Goal: Transaction & Acquisition: Purchase product/service

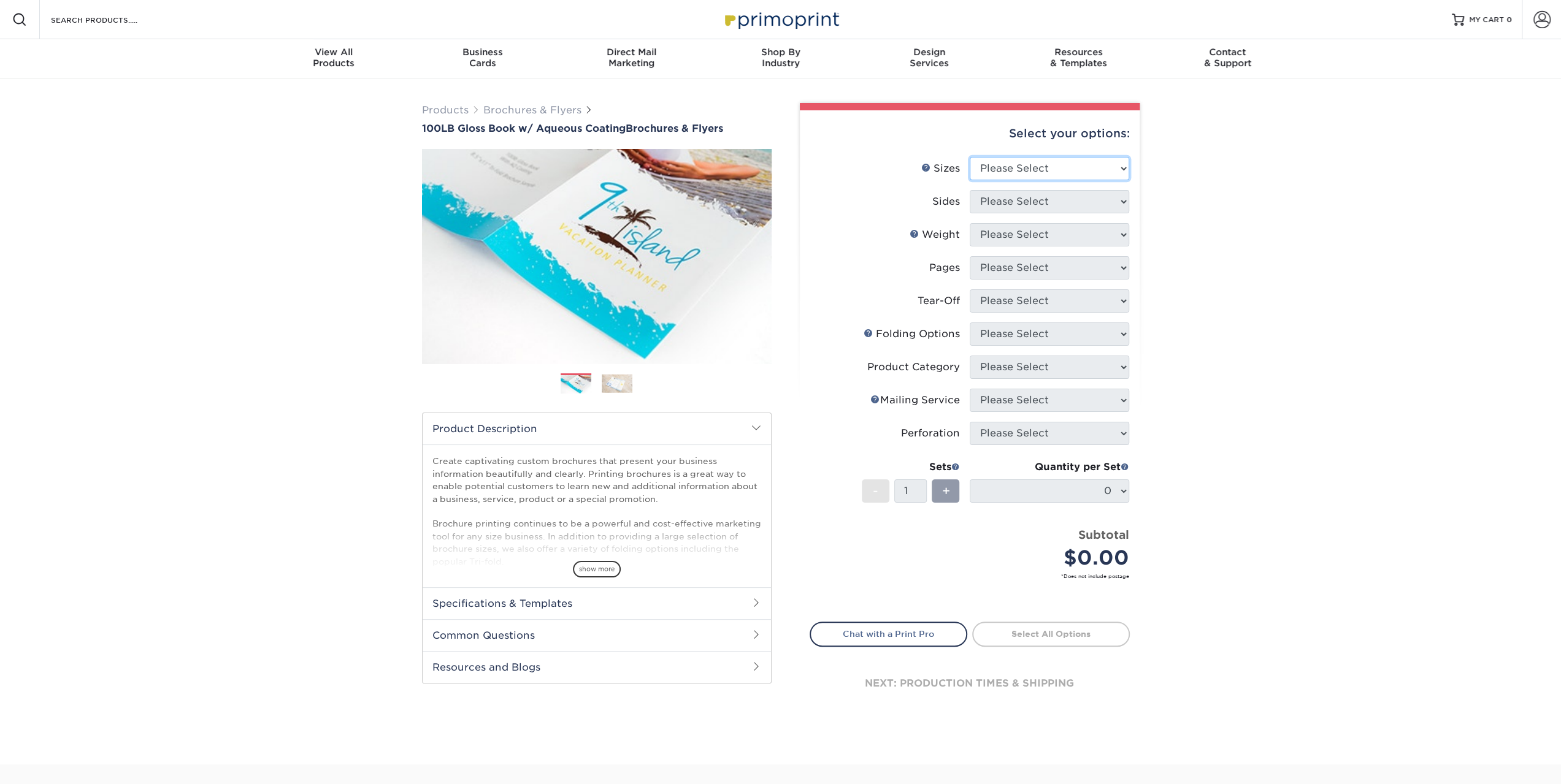
click at [1020, 173] on select "Please Select 3.5" x 8.5" 3.5" x 11" 3.67" x 8.5" 4" x 6" 4" x 8.5" 4" x 9" 4" …" at bounding box center [1049, 169] width 159 height 24
select select "8.50x11.00"
click at [969, 157] on select "Please Select 3.5" x 8.5" 3.5" x 11" 3.67" x 8.5" 4" x 6" 4" x 8.5" 4" x 9" 4" …" at bounding box center [1049, 169] width 159 height 24
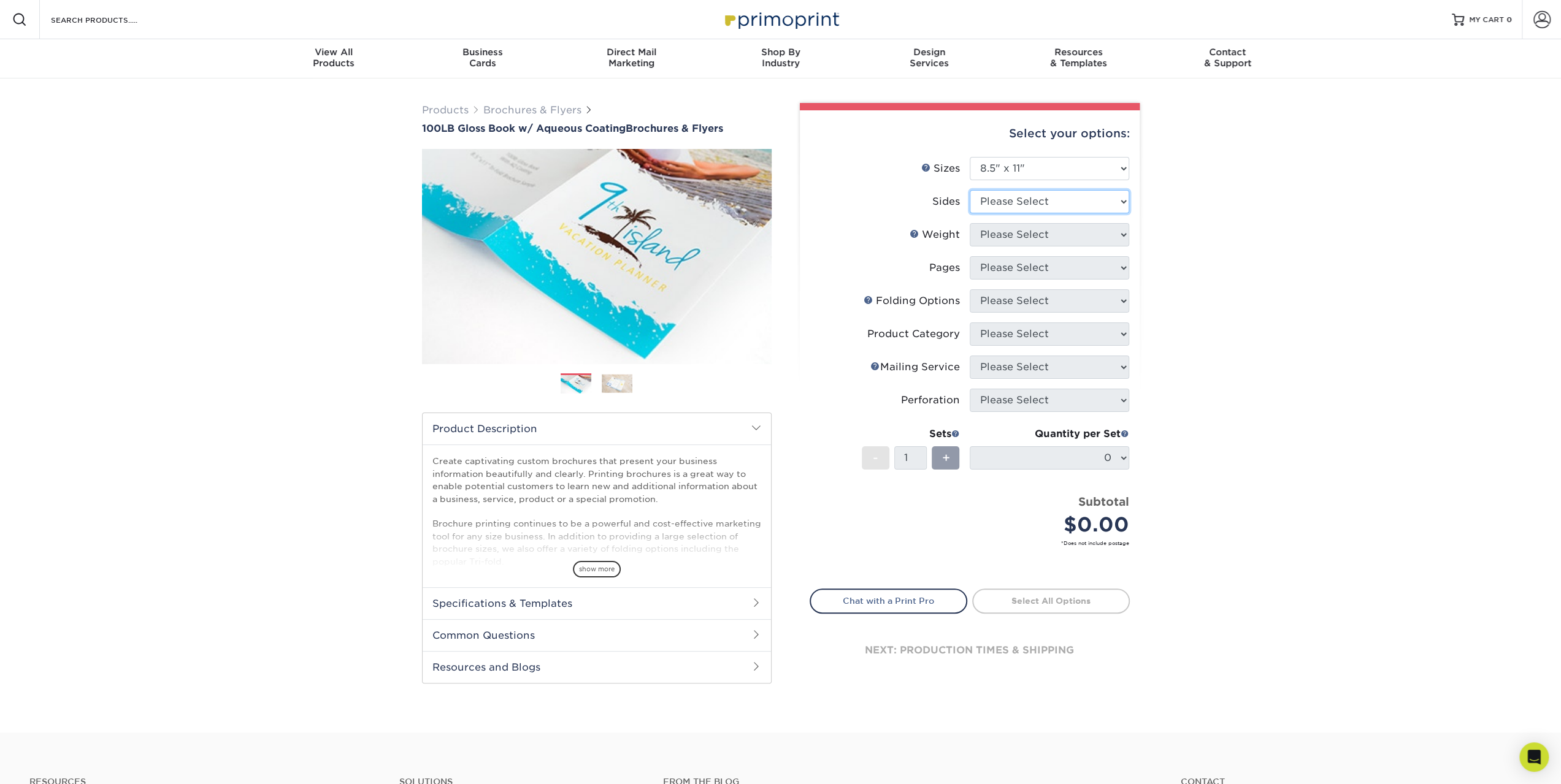
click at [1003, 199] on select "Please Select Print Both Sides Print Front Only" at bounding box center [1049, 202] width 159 height 24
select select "32d3c223-f82c-492b-b915-ba065a00862f"
click at [969, 190] on select "Please Select Print Both Sides Print Front Only" at bounding box center [1049, 202] width 159 height 24
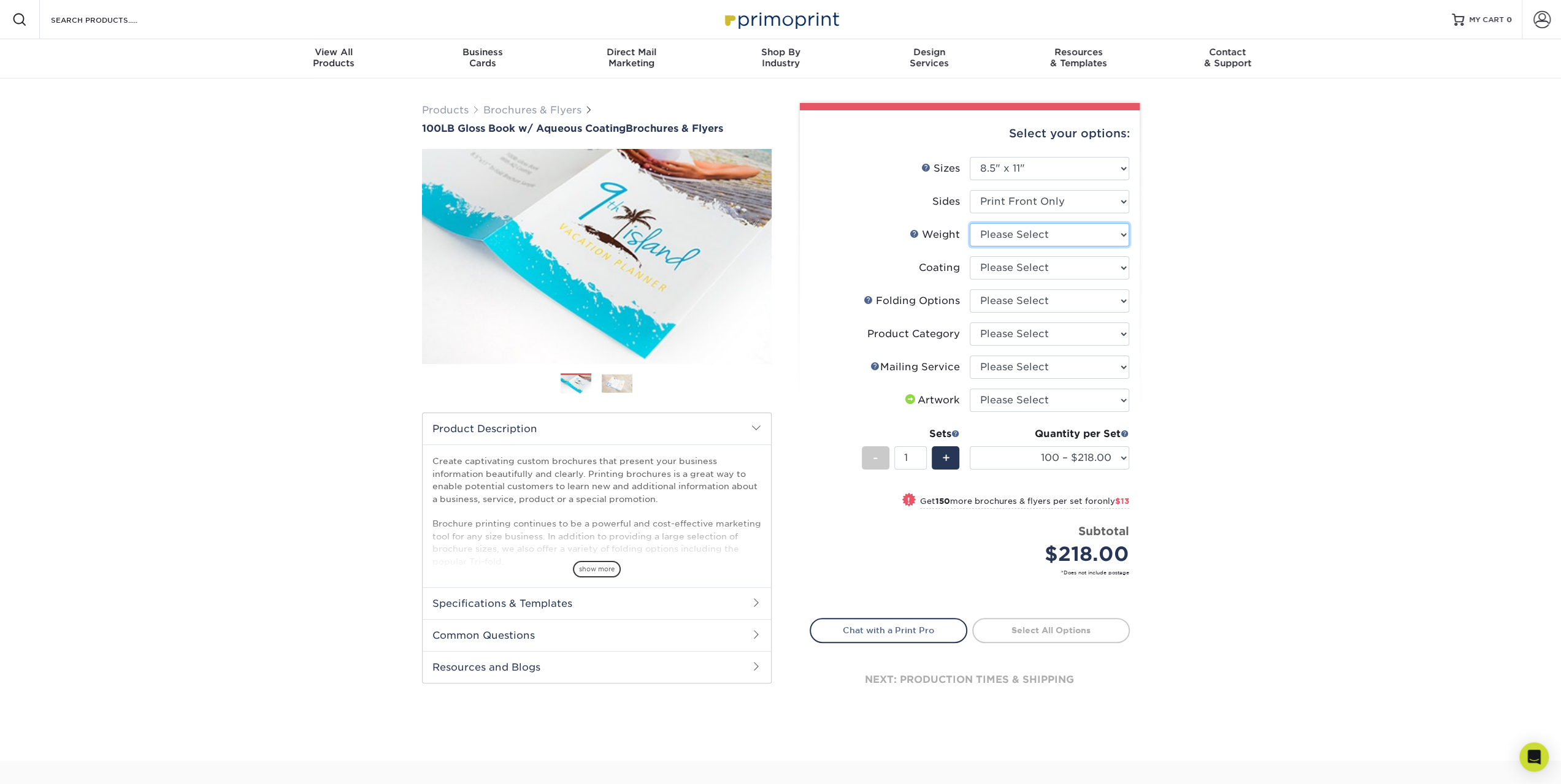
drag, startPoint x: 1043, startPoint y: 234, endPoint x: 1037, endPoint y: 240, distance: 8.5
click at [1043, 234] on select "Please Select 100LB" at bounding box center [1049, 235] width 159 height 24
select select "100LB"
click at [969, 223] on select "Please Select 100LB" at bounding box center [1049, 235] width 159 height 24
click at [1013, 268] on select at bounding box center [1049, 268] width 159 height 24
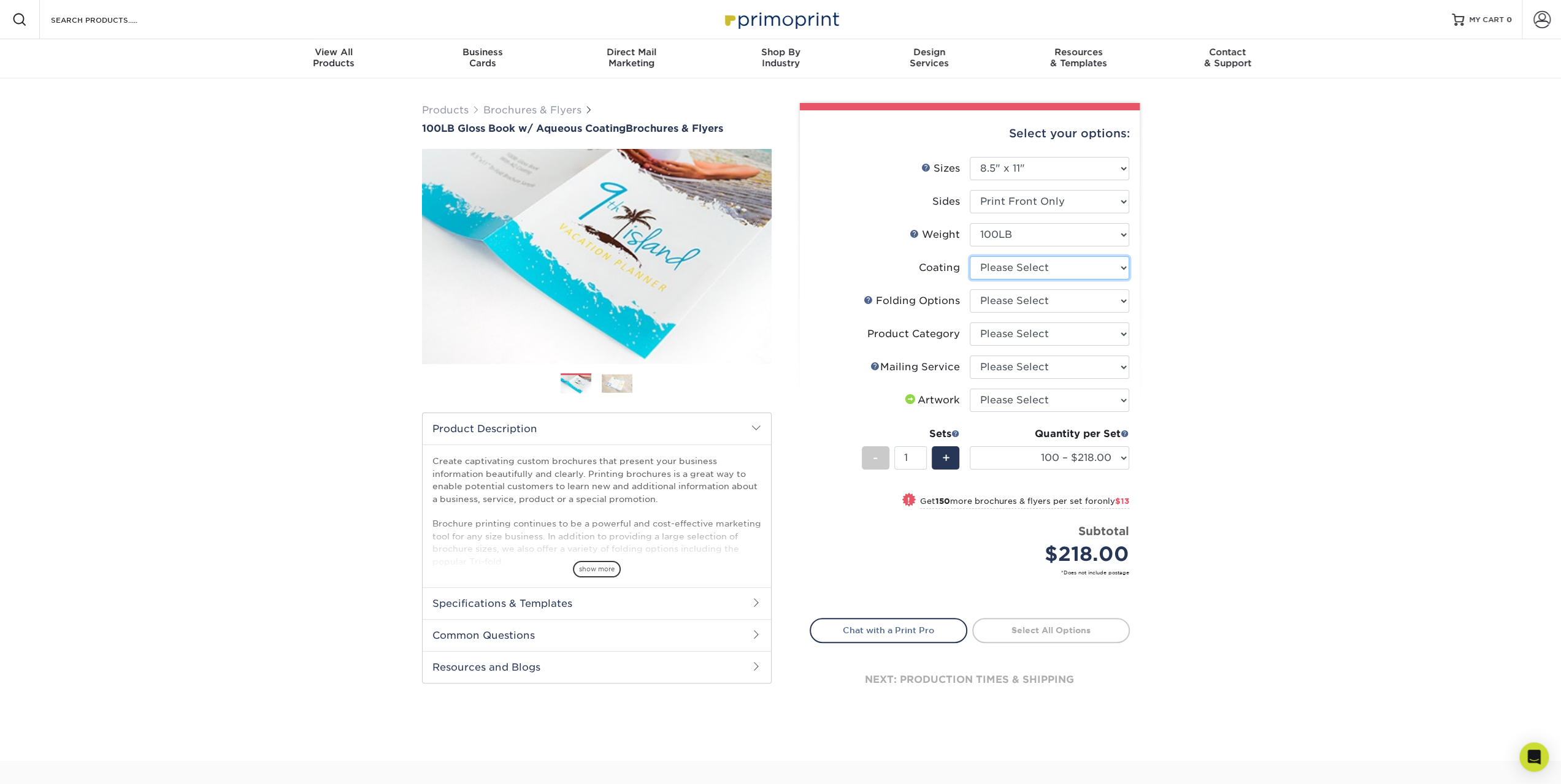
select select "d41dab50-ff65-4f4f-bb17-2afe4d36ae33"
click at [969, 257] on select at bounding box center [1049, 268] width 159 height 24
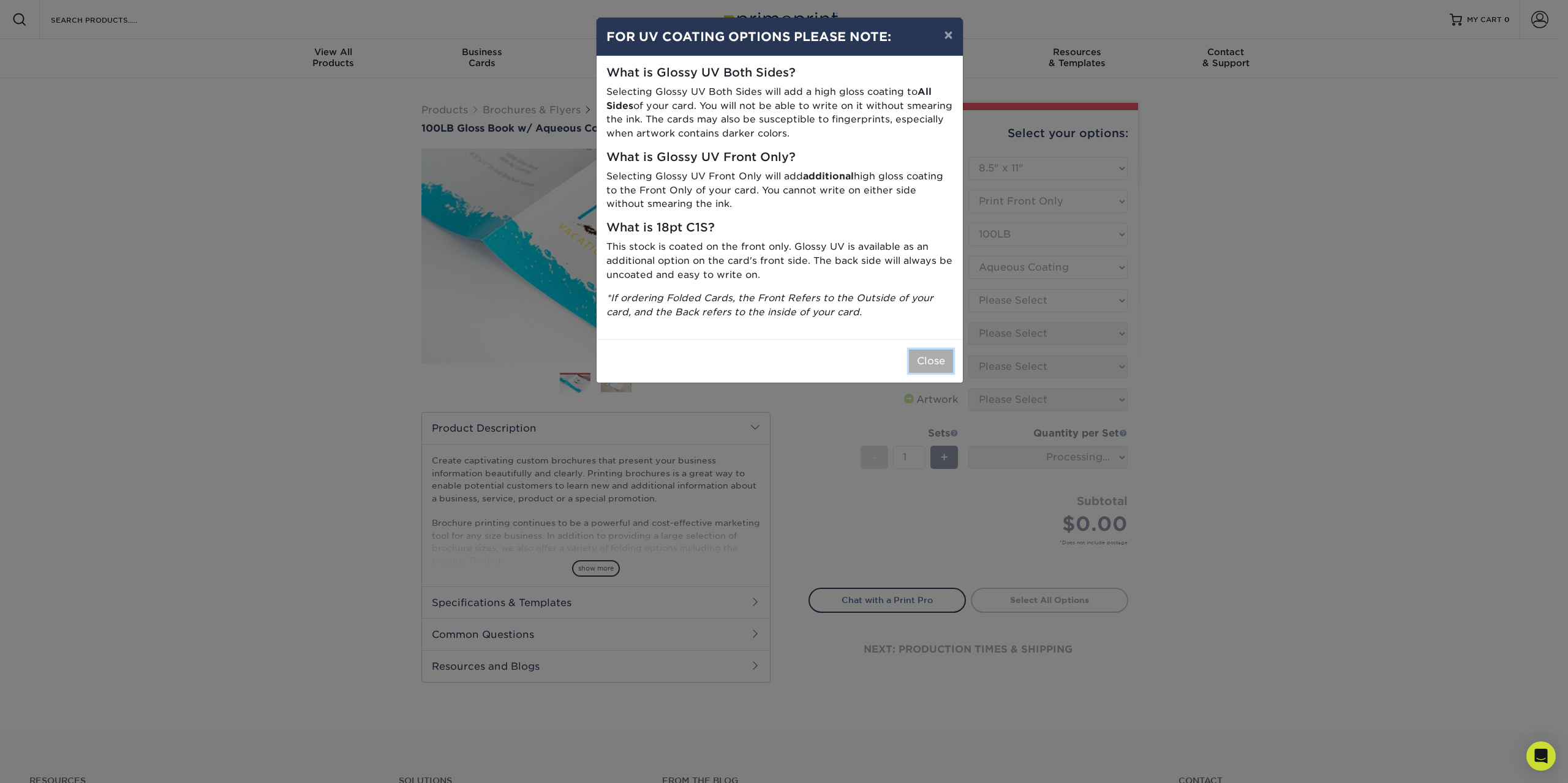
click at [922, 360] on button "Close" at bounding box center [931, 361] width 44 height 24
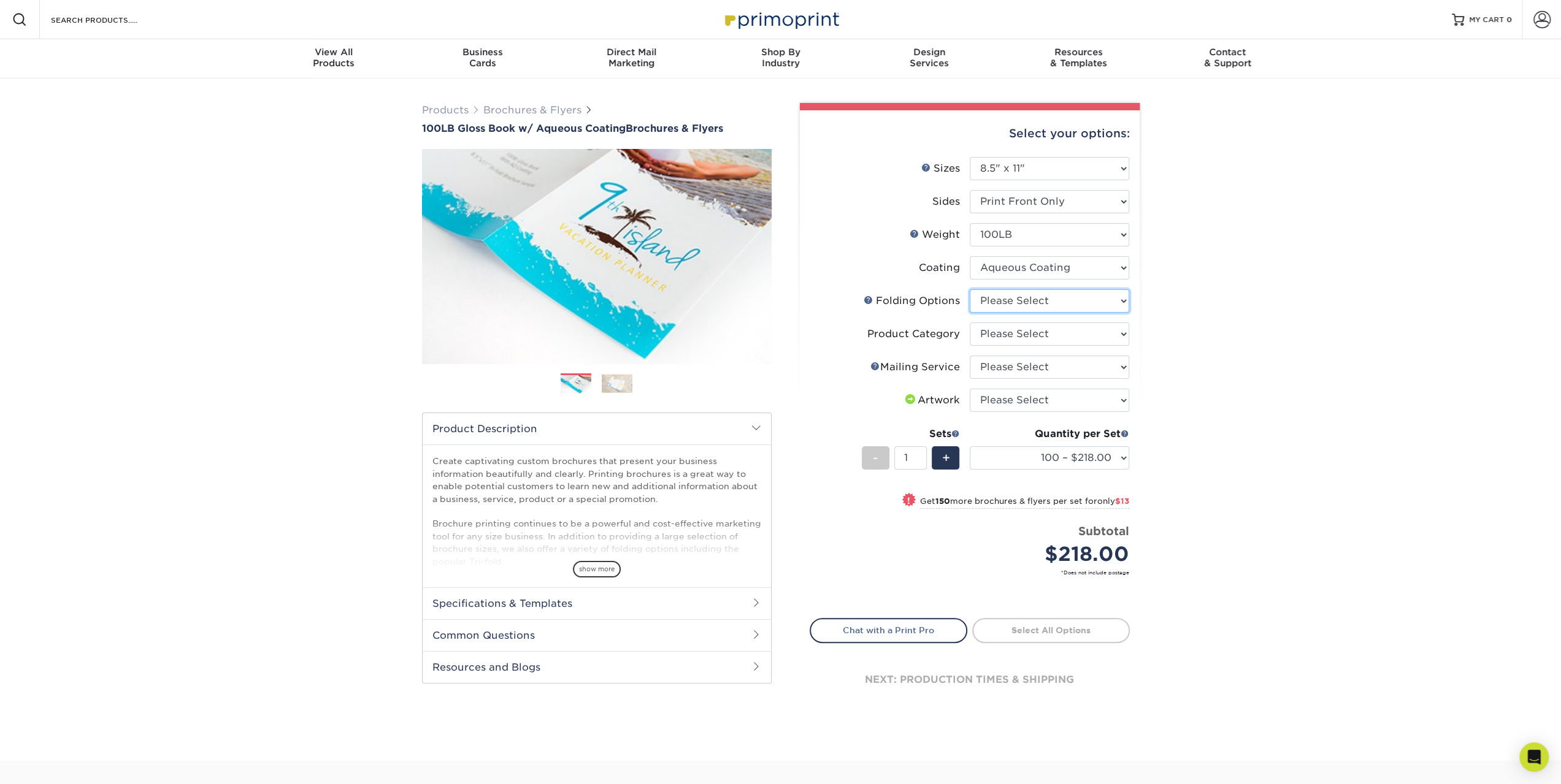
click at [1011, 301] on select "Please Select FLAT - No Folding Accordion Fold Half-Fold (Vertical) Half-Fold (…" at bounding box center [1049, 301] width 159 height 24
select select "9b1d5825-34d1-4721-9874-ed79abb003d7"
click at [969, 289] on select "Please Select FLAT - No Folding Accordion Fold Half-Fold (Vertical) Half-Fold (…" at bounding box center [1049, 301] width 159 height 24
click at [1008, 327] on select "Please Select Flyers and Brochures" at bounding box center [1049, 334] width 159 height 24
select select "1a668080-6b7c-4174-b399-2c3833b27ef4"
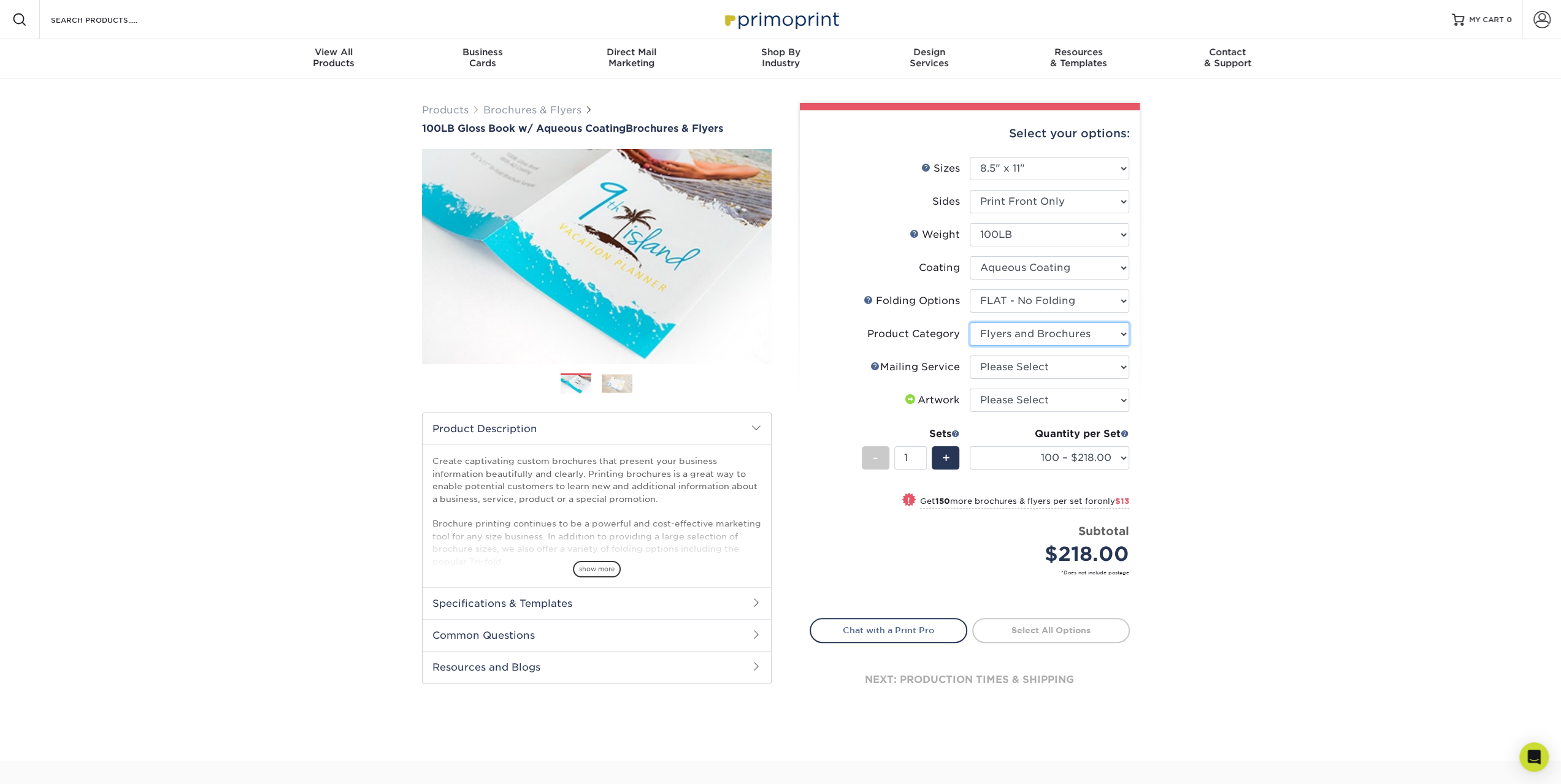
click at [969, 322] on select "Please Select Flyers and Brochures" at bounding box center [1049, 334] width 159 height 24
drag, startPoint x: 1020, startPoint y: 361, endPoint x: 1011, endPoint y: 369, distance: 12.0
click at [1019, 361] on select "Please Select No Direct Mailing Service No, I will mail/stamp/imprint Direct Ma…" at bounding box center [1049, 368] width 159 height 24
select select "3e5e9bdd-d78a-4c28-a41d-fe1407925ca6"
click at [969, 356] on select "Please Select No Direct Mailing Service No, I will mail/stamp/imprint Direct Ma…" at bounding box center [1049, 368] width 159 height 24
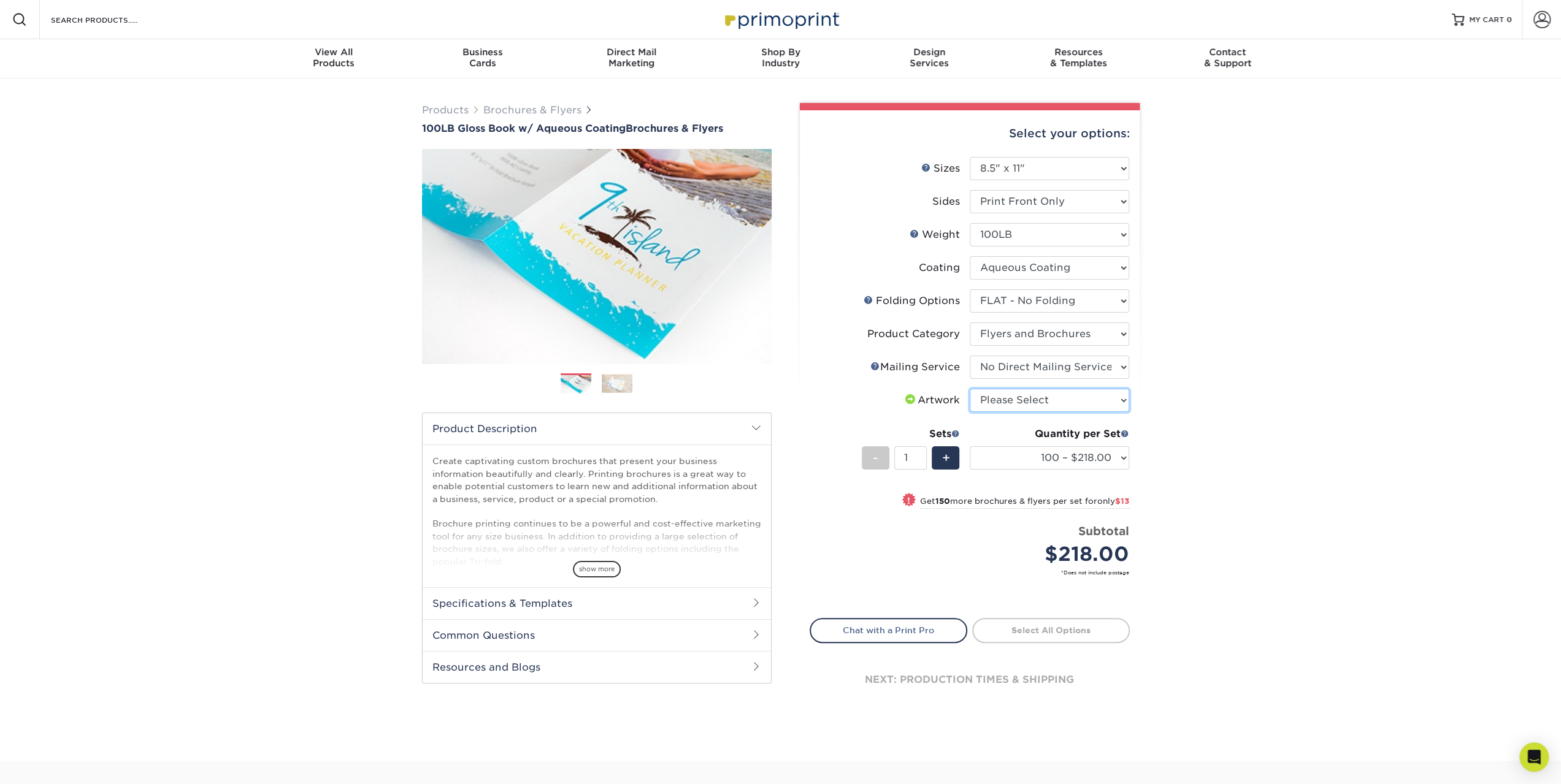
click at [1009, 399] on select "Please Select I will upload files I need a design - $175" at bounding box center [1049, 400] width 159 height 24
select select "upload"
click at [969, 389] on select "Please Select I will upload files I need a design - $175" at bounding box center [1049, 400] width 159 height 24
drag, startPoint x: 1182, startPoint y: 440, endPoint x: 1123, endPoint y: 449, distance: 59.7
click at [1181, 440] on div "Products Brochures & Flyers 100LB Gloss Book w/ Aqueous Coating Brochures & Fly…" at bounding box center [780, 419] width 1561 height 682
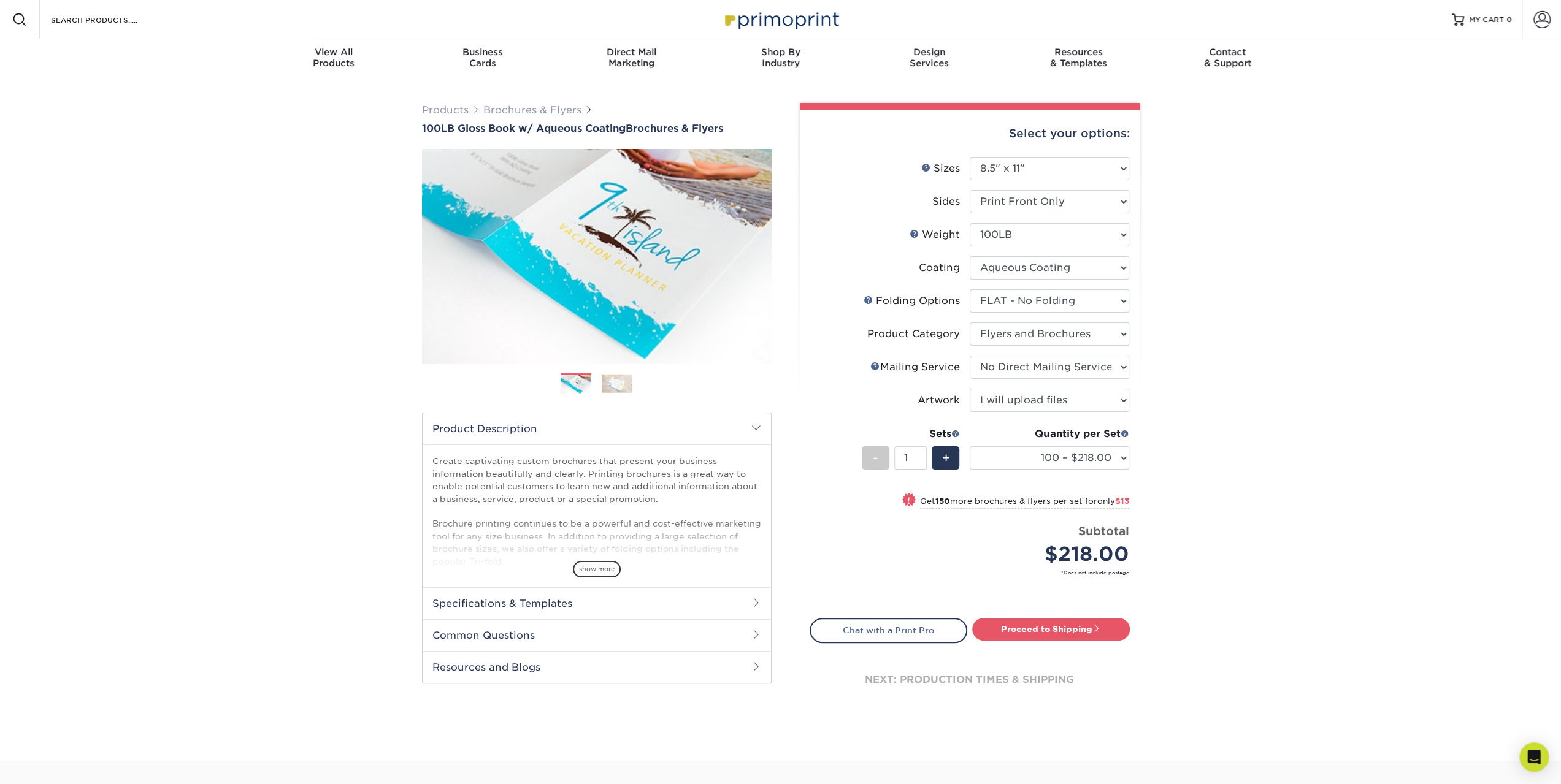
click at [1207, 395] on div "Products Brochures & Flyers 100LB Gloss Book w/ Aqueous Coating Brochures & Fly…" at bounding box center [780, 419] width 1561 height 682
drag, startPoint x: 904, startPoint y: 457, endPoint x: 914, endPoint y: 460, distance: 10.4
click at [914, 460] on input "1" at bounding box center [911, 458] width 33 height 24
type input "50"
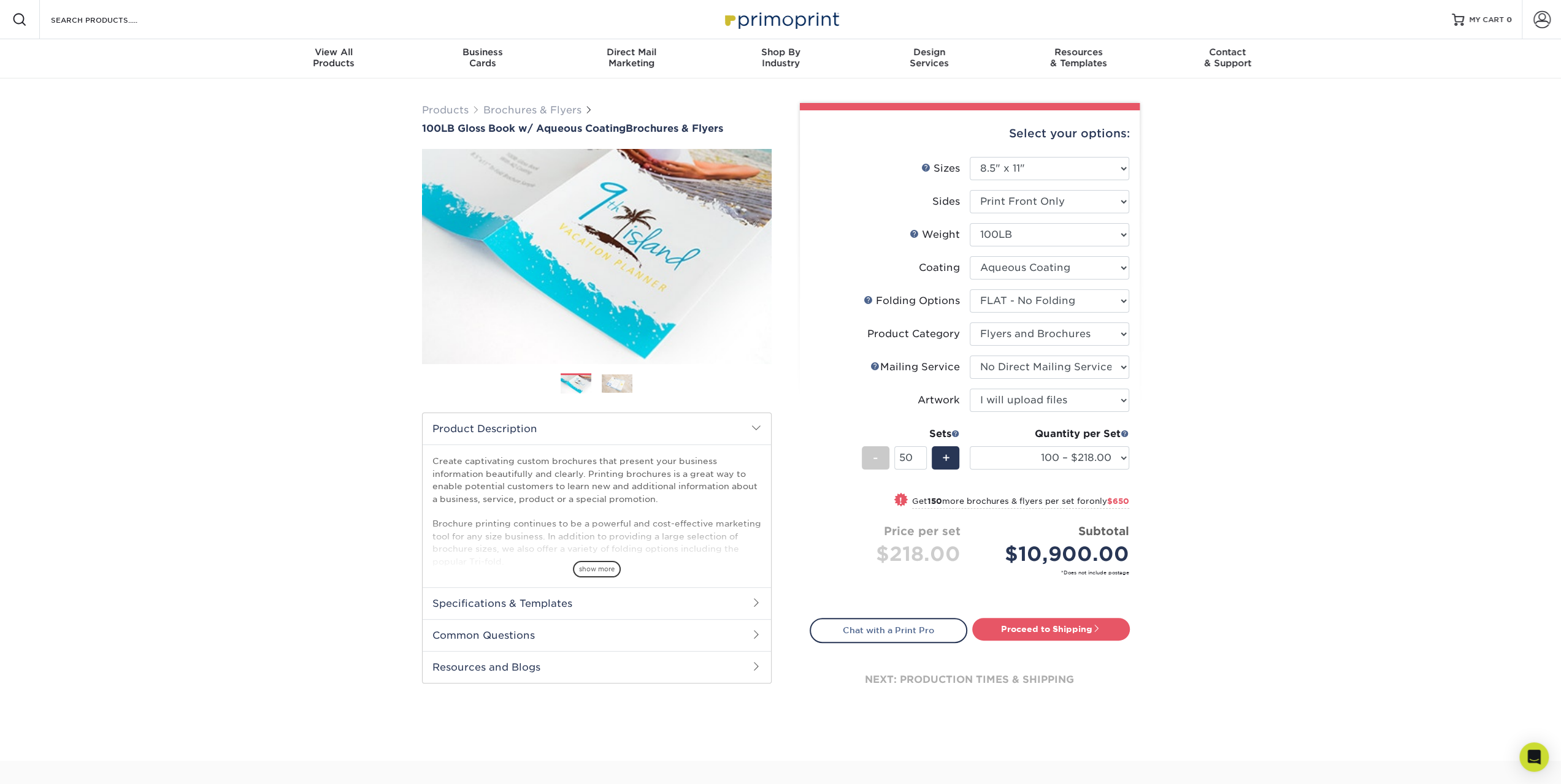
scroll to position [0, 0]
click at [1313, 451] on div "Products Brochures & Flyers 100LB Gloss Book w/ Aqueous Coating Brochures & Fly…" at bounding box center [780, 419] width 1561 height 682
click at [1279, 491] on div "Products Brochures & Flyers 100LB Gloss Book w/ Aqueous Coating Brochures & Fly…" at bounding box center [780, 419] width 1561 height 682
click at [1173, 546] on div "Products Brochures & Flyers 100LB Gloss Book w/ Aqueous Coating Brochures & Fly…" at bounding box center [780, 419] width 1561 height 682
click at [1369, 288] on div "Products Brochures & Flyers 100LB Gloss Book w/ Aqueous Coating Brochures & Fly…" at bounding box center [780, 419] width 1561 height 682
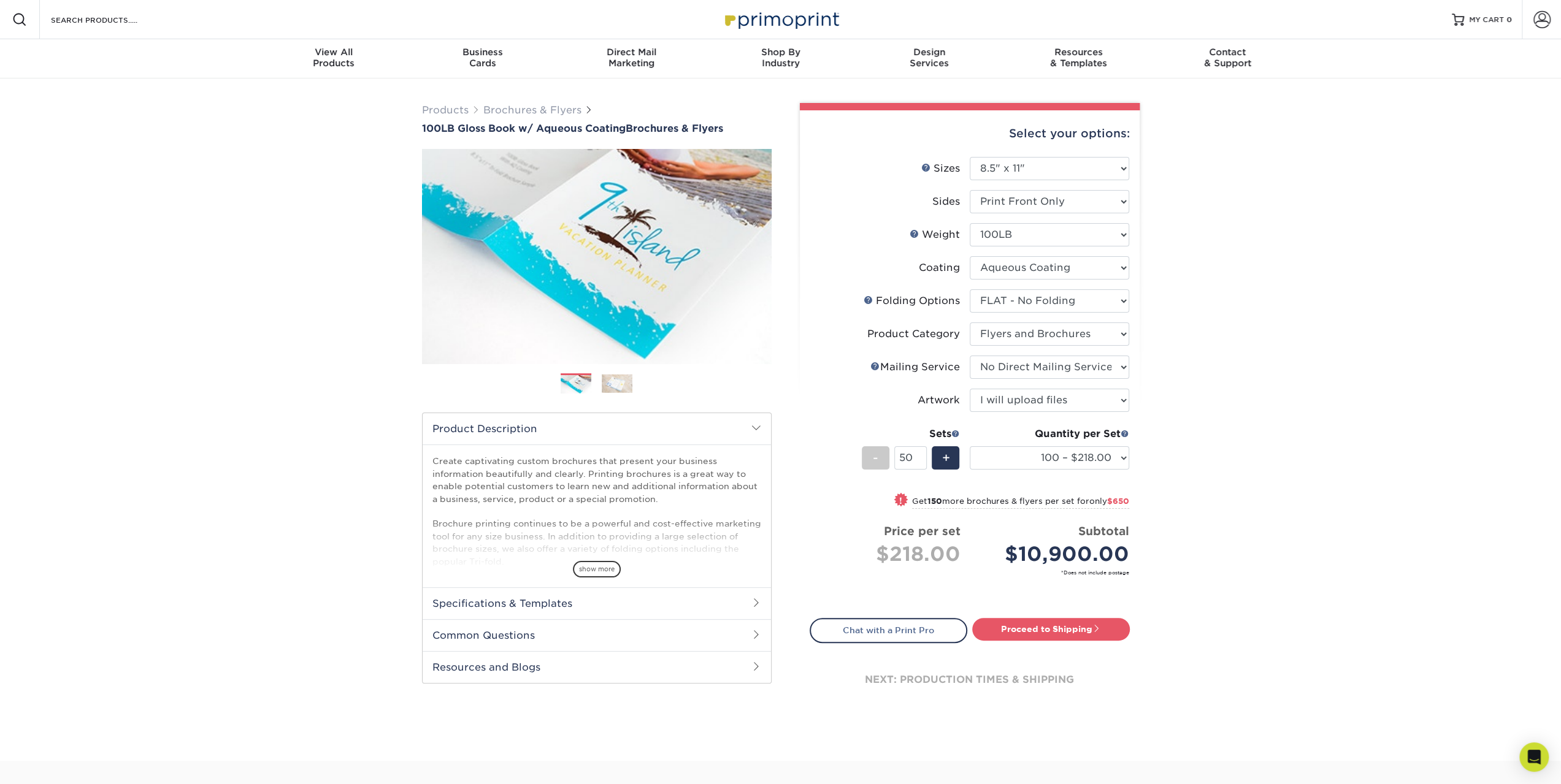
click at [1435, 252] on div "Products Brochures & Flyers 100LB Gloss Book w/ Aqueous Coating Brochures & Fly…" at bounding box center [780, 419] width 1561 height 682
click at [1171, 336] on div "Products Brochures & Flyers 100LB Gloss Book w/ Aqueous Coating Brochures & Fly…" at bounding box center [780, 419] width 1561 height 682
click at [1192, 463] on div "Products Brochures & Flyers 100LB Gloss Book w/ Aqueous Coating Brochures & Fly…" at bounding box center [780, 419] width 1561 height 682
